Goal: Navigation & Orientation: Go to known website

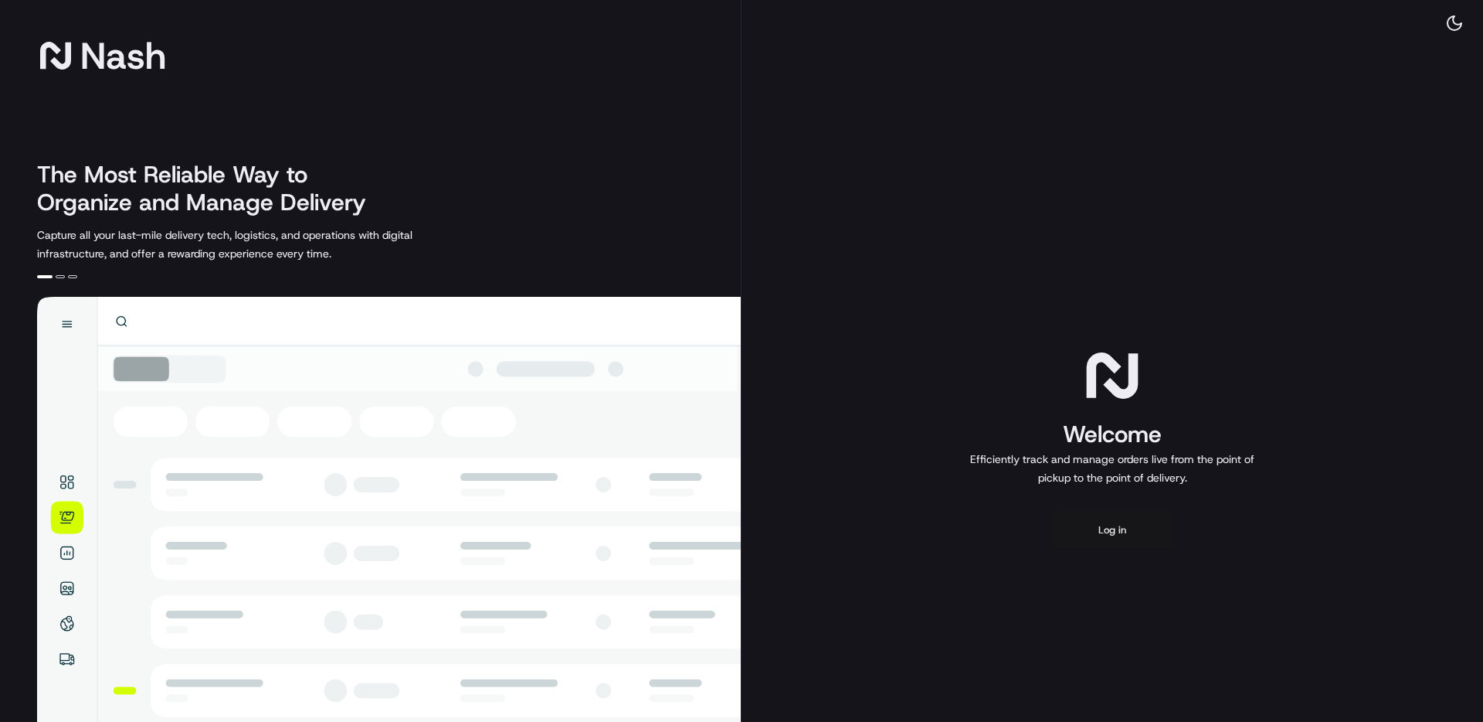
click at [1129, 538] on button "Log in" at bounding box center [1113, 529] width 124 height 37
